Goal: Entertainment & Leisure: Consume media (video, audio)

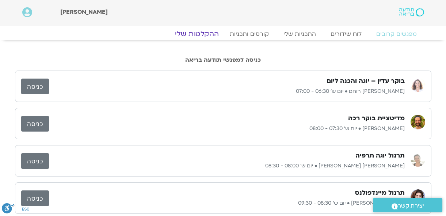
click at [211, 34] on link "ההקלטות שלי" at bounding box center [196, 34] width 61 height 9
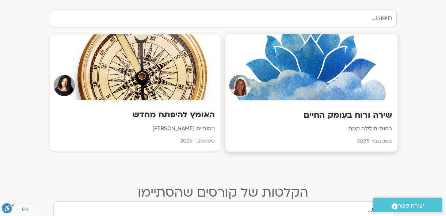
scroll to position [266, 0]
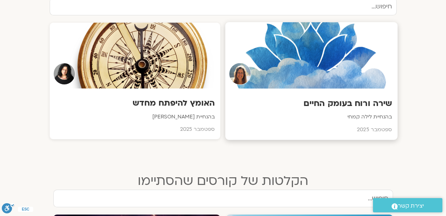
click at [350, 104] on h3 "שירה ורוח בעומק החיים" at bounding box center [311, 103] width 161 height 11
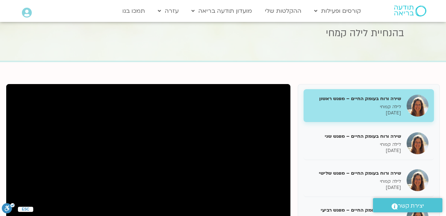
scroll to position [66, 0]
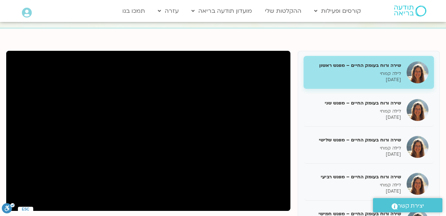
click at [366, 63] on h5 "שירה ורוח בעומק החיים – מפגש ראשון" at bounding box center [355, 65] width 92 height 7
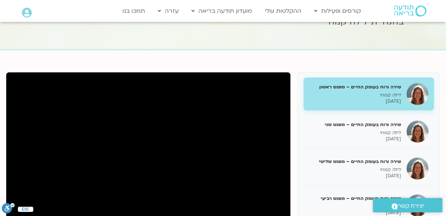
scroll to position [33, 0]
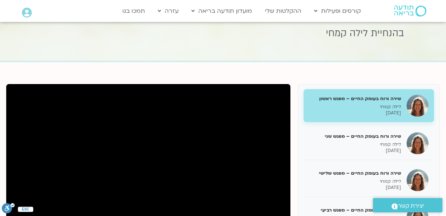
click at [374, 98] on h5 "שירה ורוח בעומק החיים – מפגש ראשון" at bounding box center [355, 98] width 92 height 7
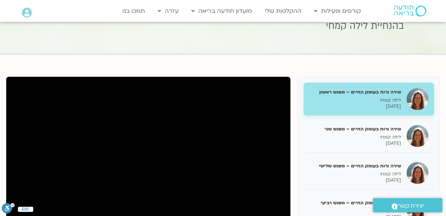
scroll to position [0, 0]
